Goal: Navigation & Orientation: Understand site structure

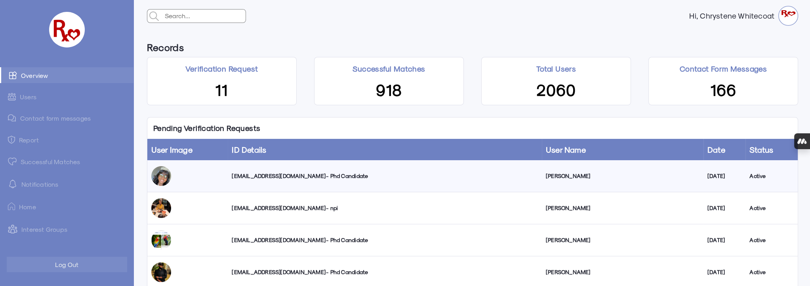
click at [50, 162] on link "Successful Matches" at bounding box center [66, 162] width 133 height 16
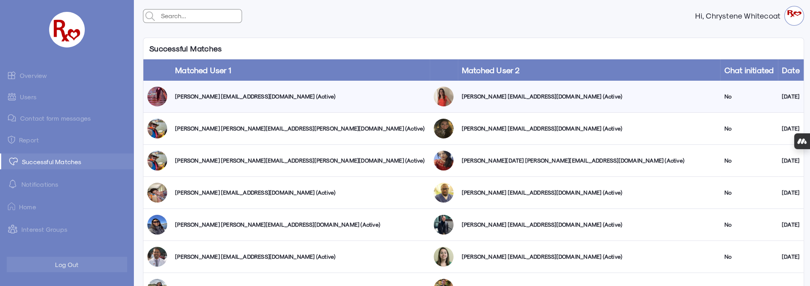
click at [25, 95] on link "Users" at bounding box center [66, 96] width 133 height 15
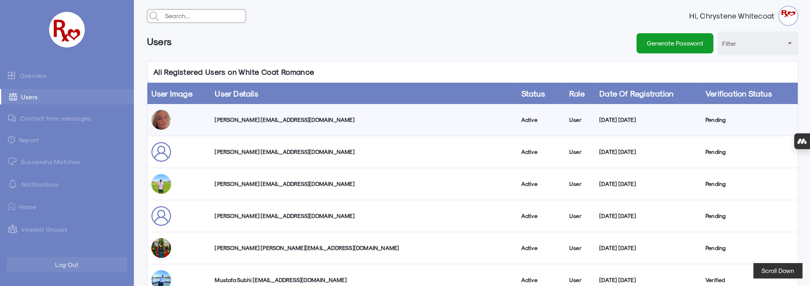
click at [34, 72] on link "Overview" at bounding box center [66, 75] width 133 height 16
